Goal: Navigation & Orientation: Understand site structure

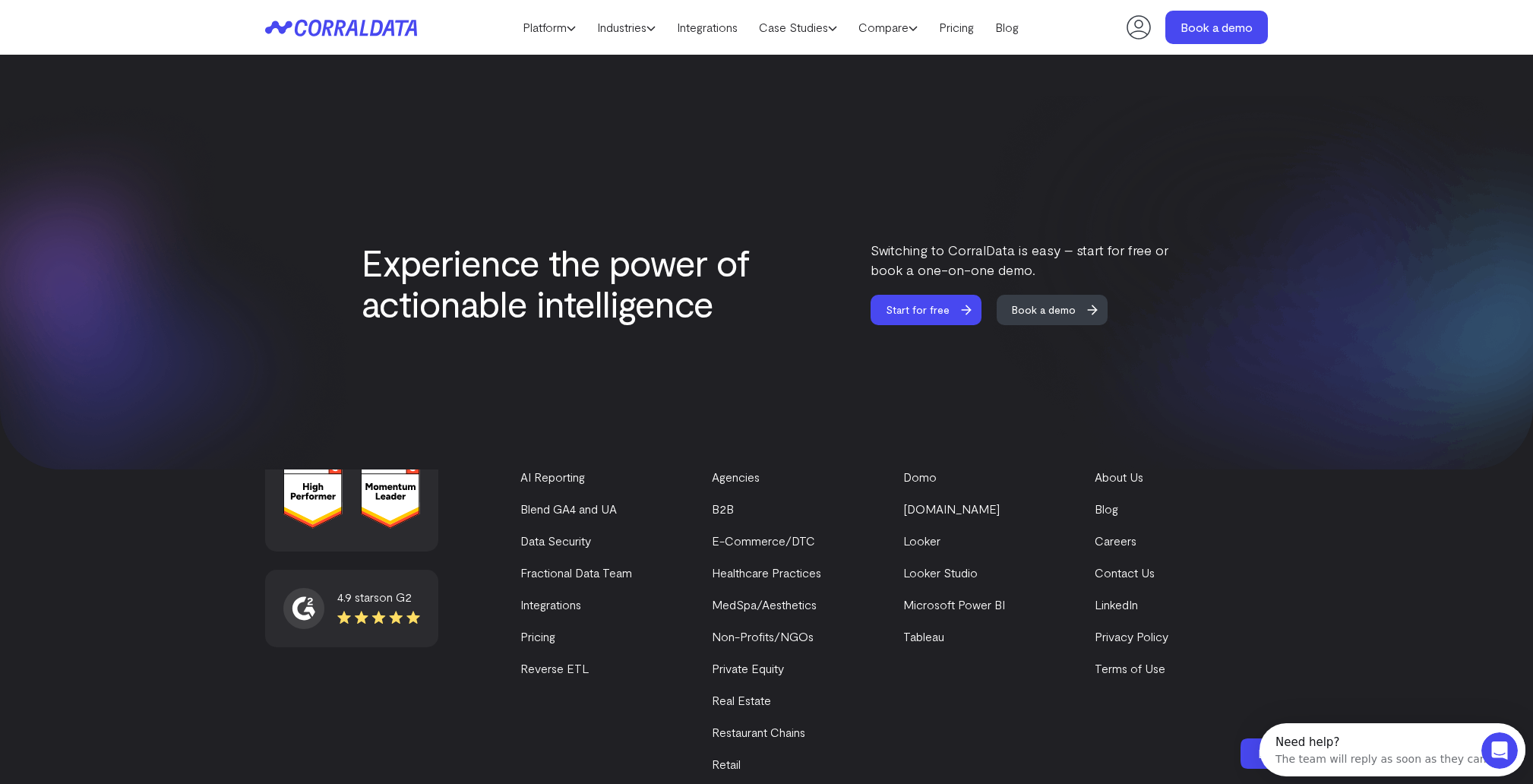
scroll to position [6415, 0]
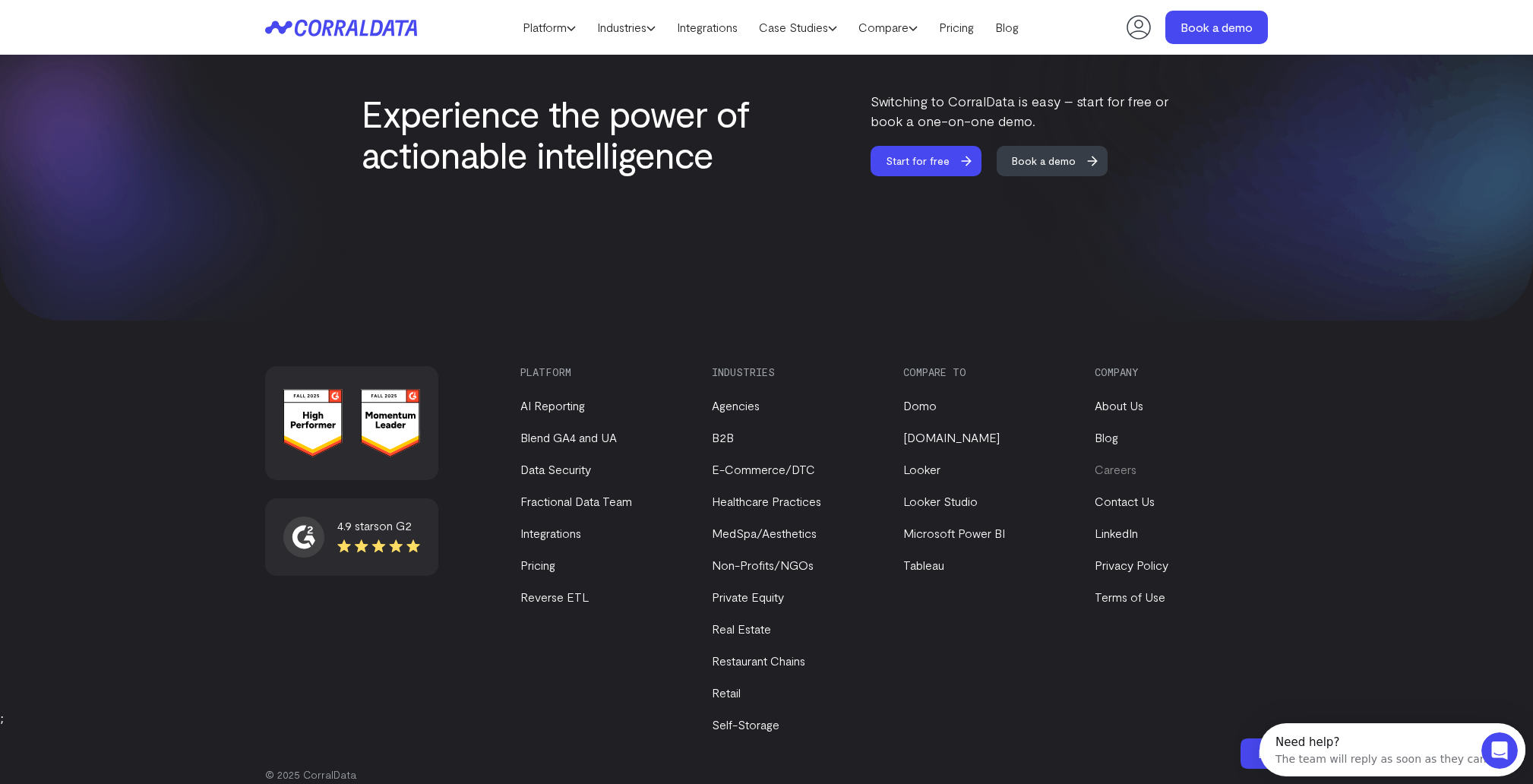
click at [1108, 462] on link "Careers" at bounding box center [1115, 469] width 41 height 14
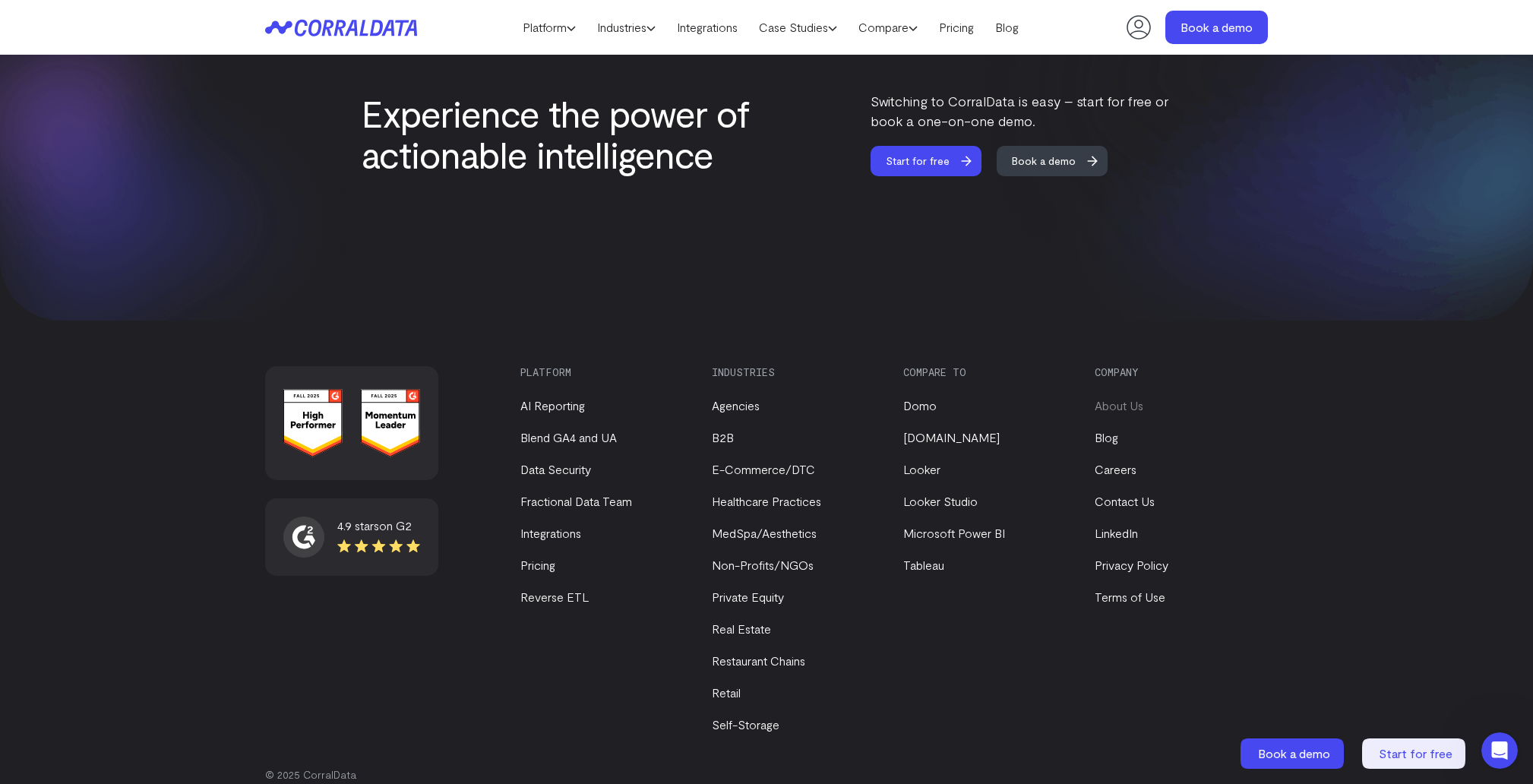
click at [1127, 398] on link "About Us" at bounding box center [1119, 406] width 49 height 14
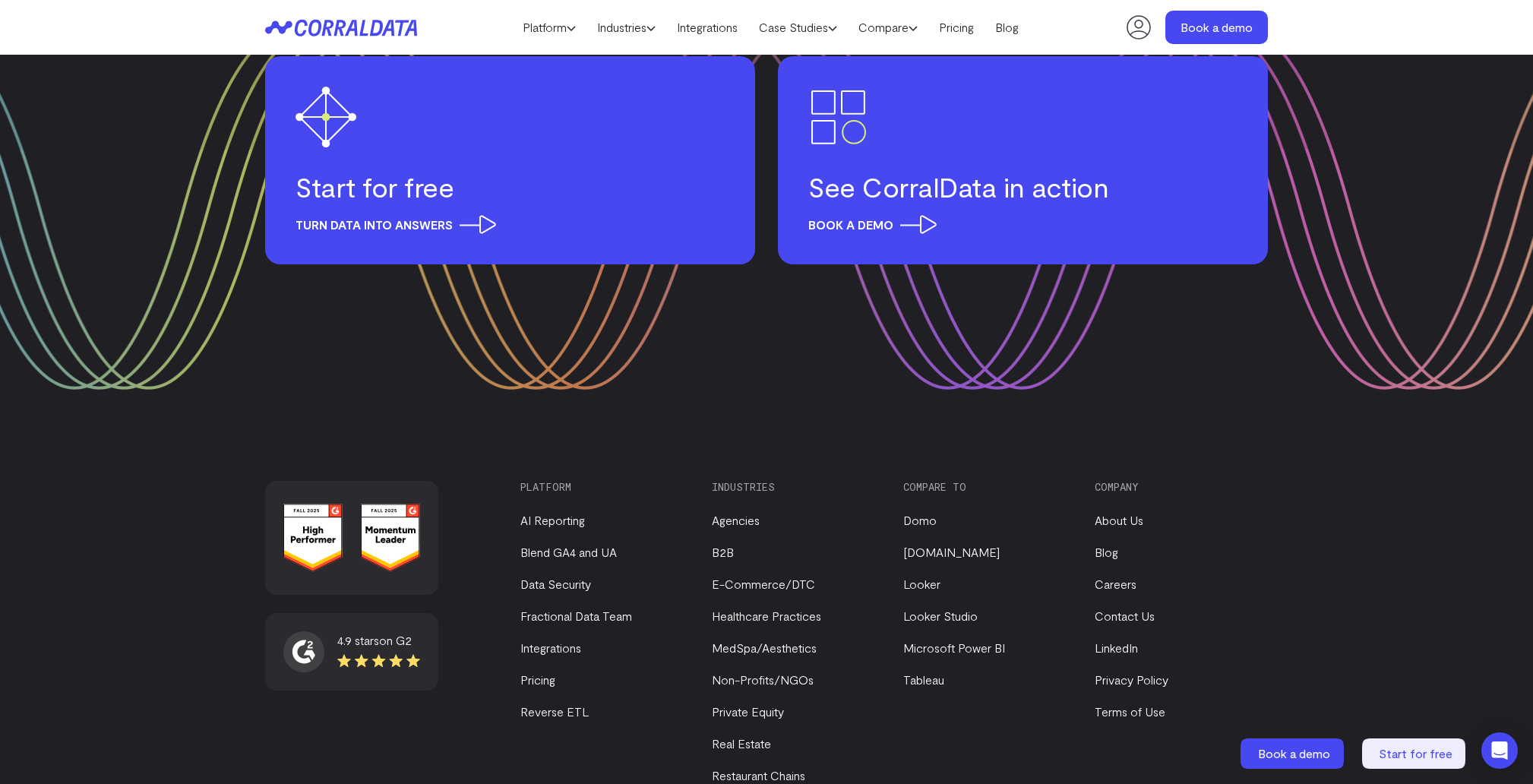
scroll to position [1970, 0]
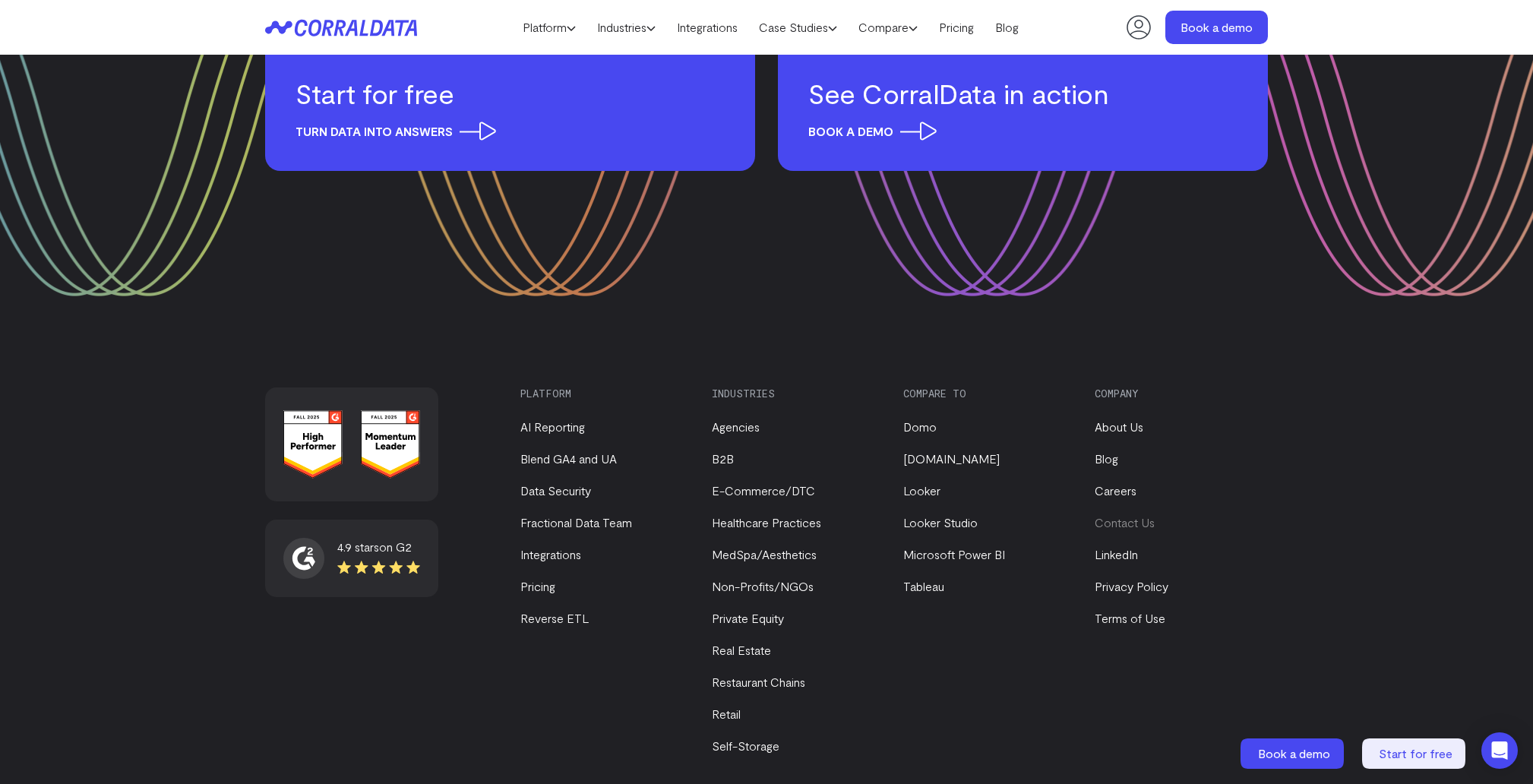
click at [1122, 515] on link "Contact Us" at bounding box center [1124, 522] width 60 height 14
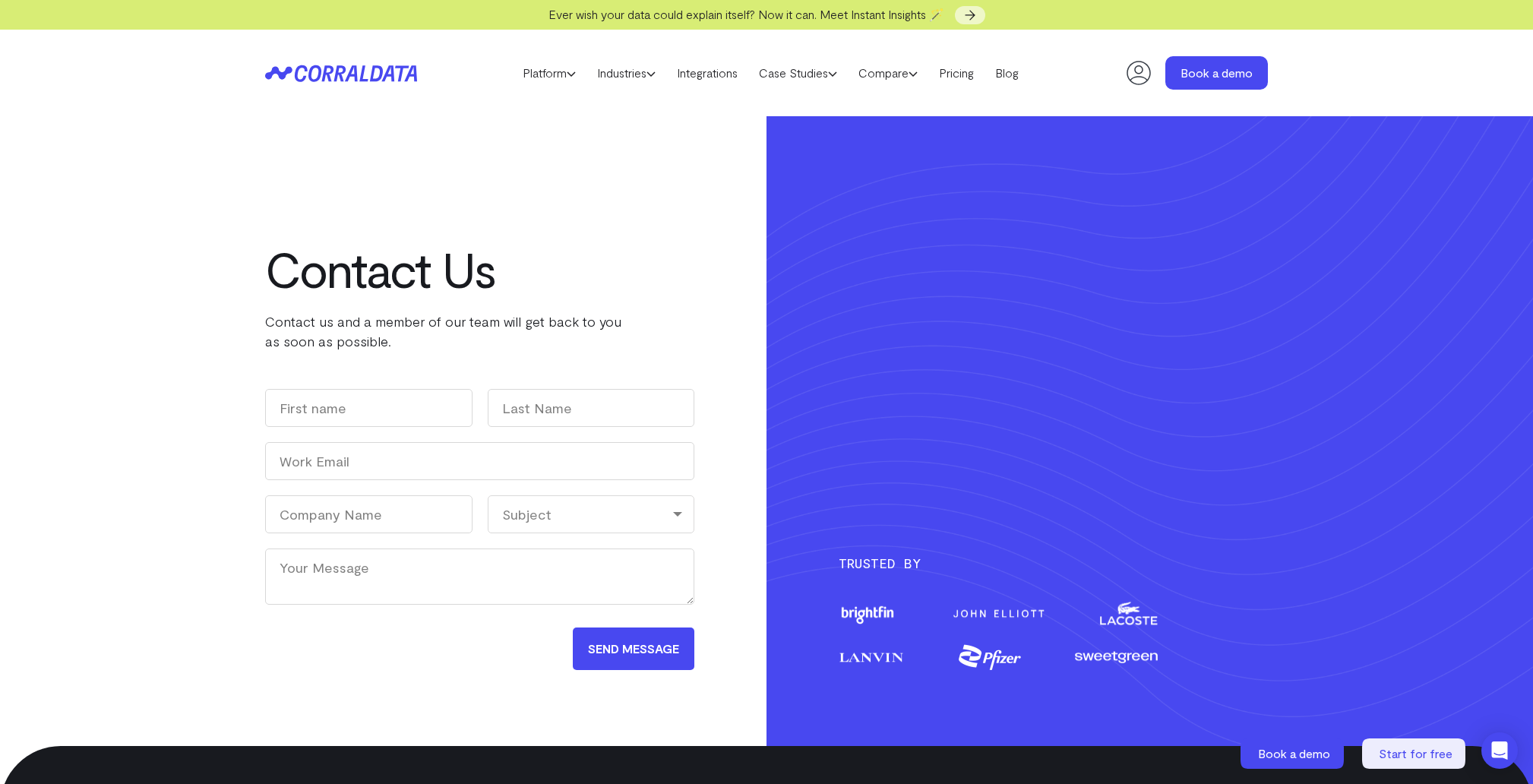
click at [357, 84] on header "Platform AI Reporting Use AI to effortlessly answer any business questions from…" at bounding box center [766, 73] width 1003 height 87
click at [357, 73] on icon at bounding box center [341, 73] width 152 height 18
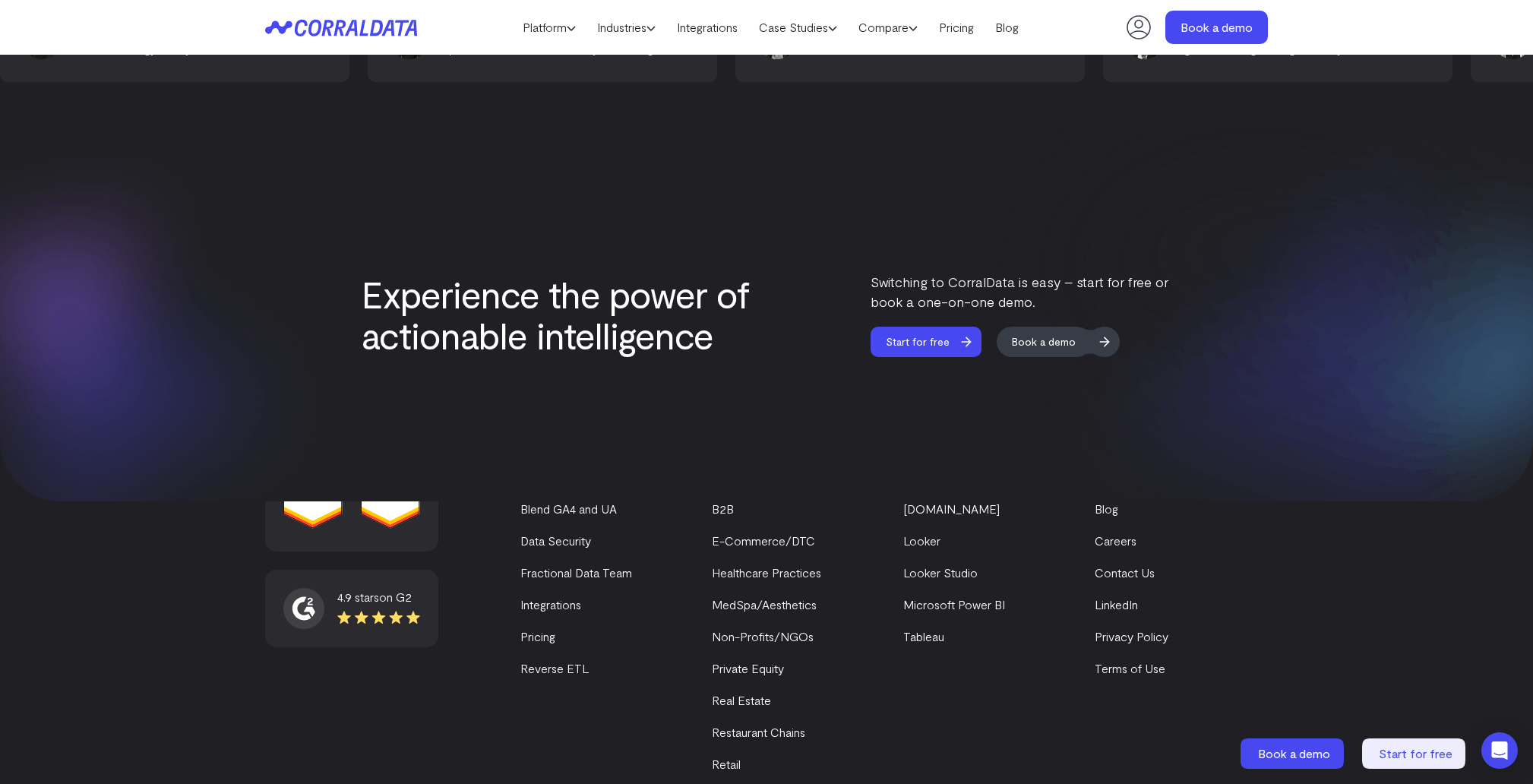
scroll to position [6415, 0]
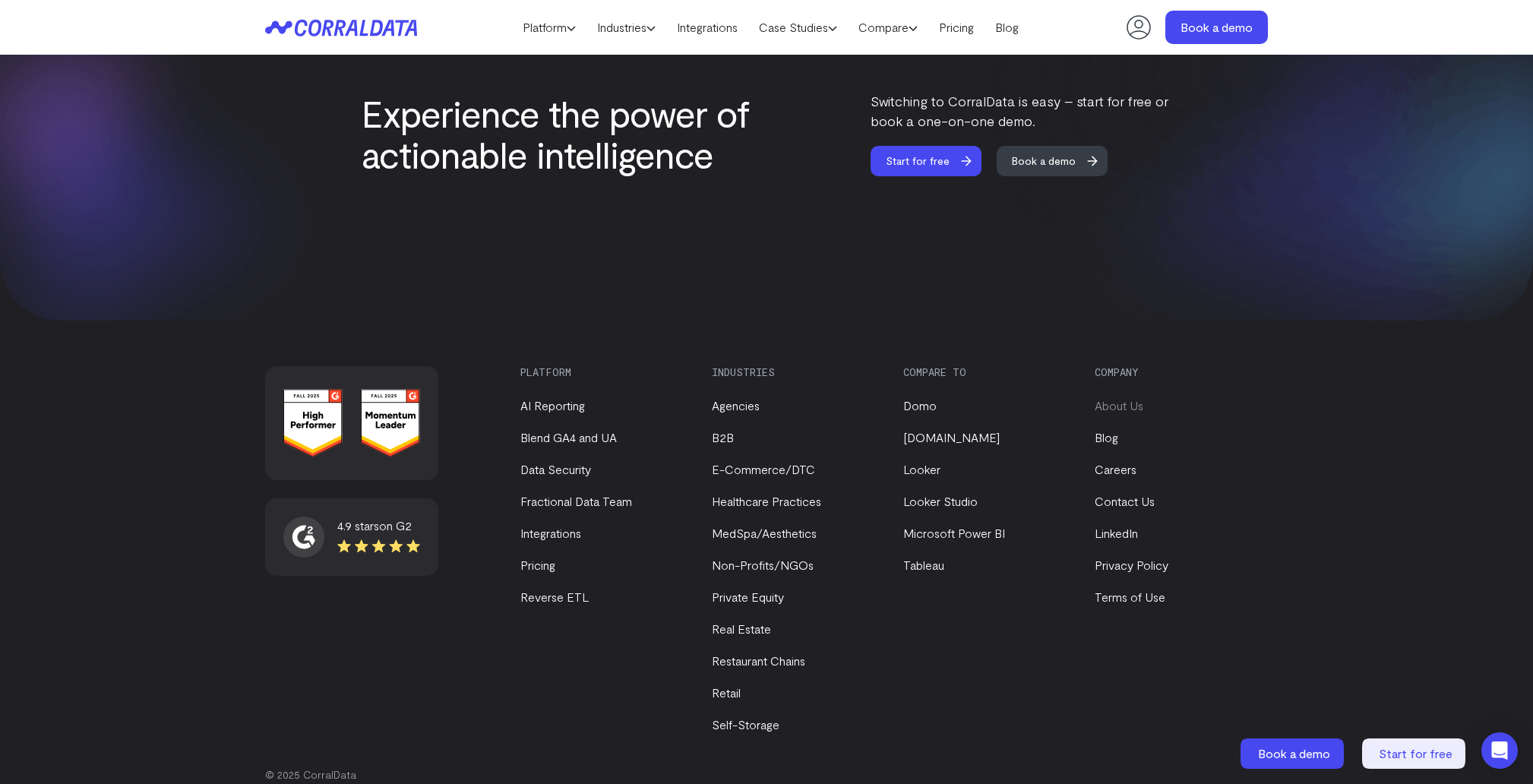
click at [1121, 398] on link "About Us" at bounding box center [1119, 406] width 49 height 14
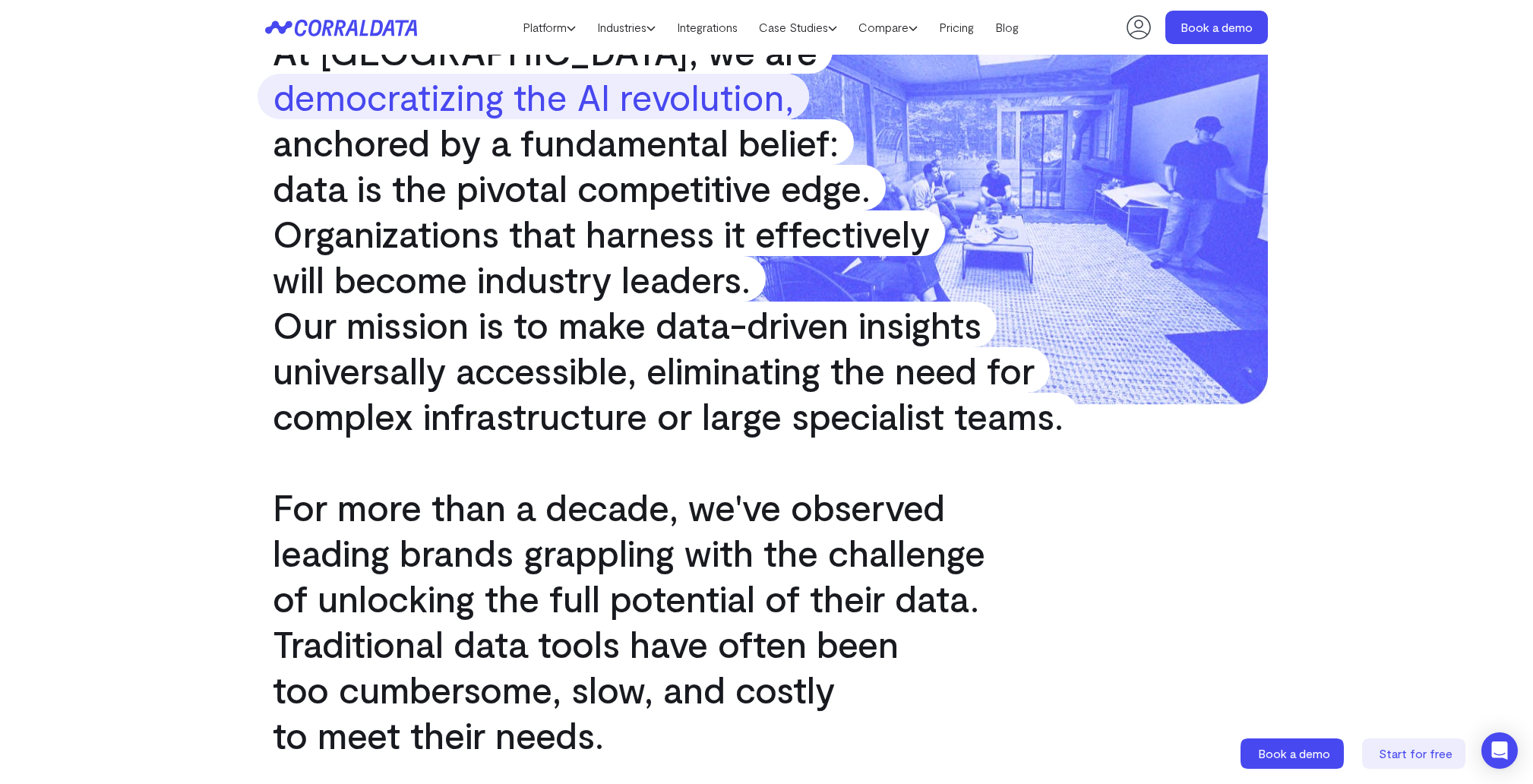
scroll to position [351, 0]
